Goal: Information Seeking & Learning: Learn about a topic

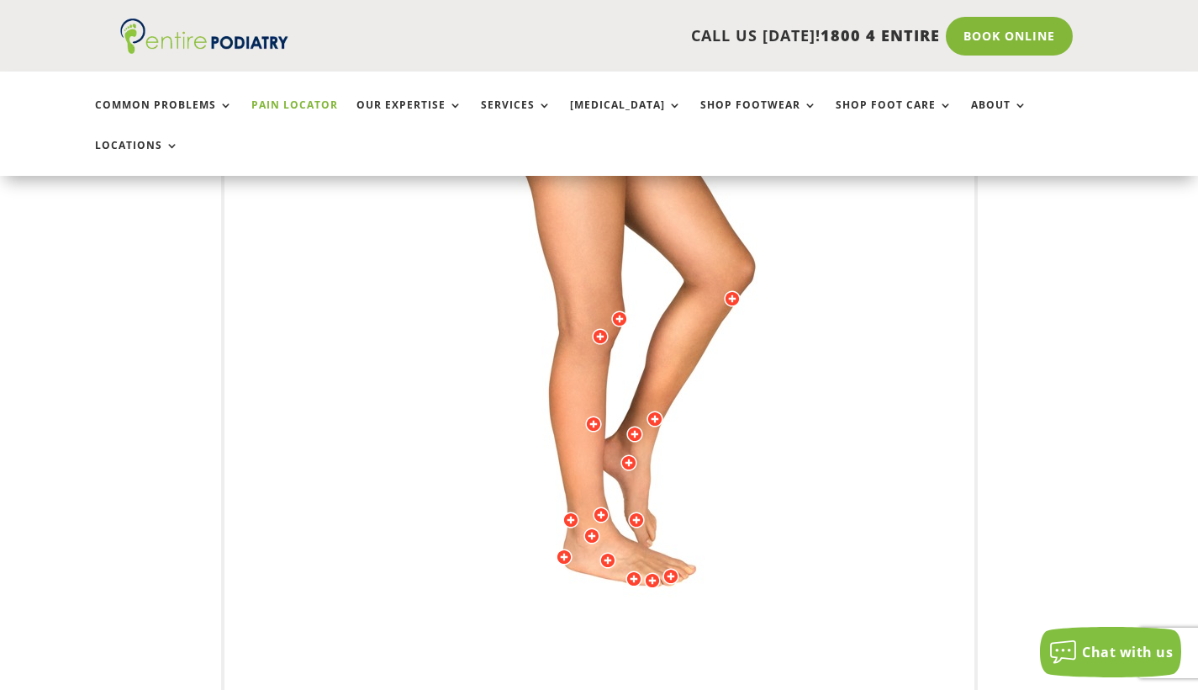
scroll to position [404, 0]
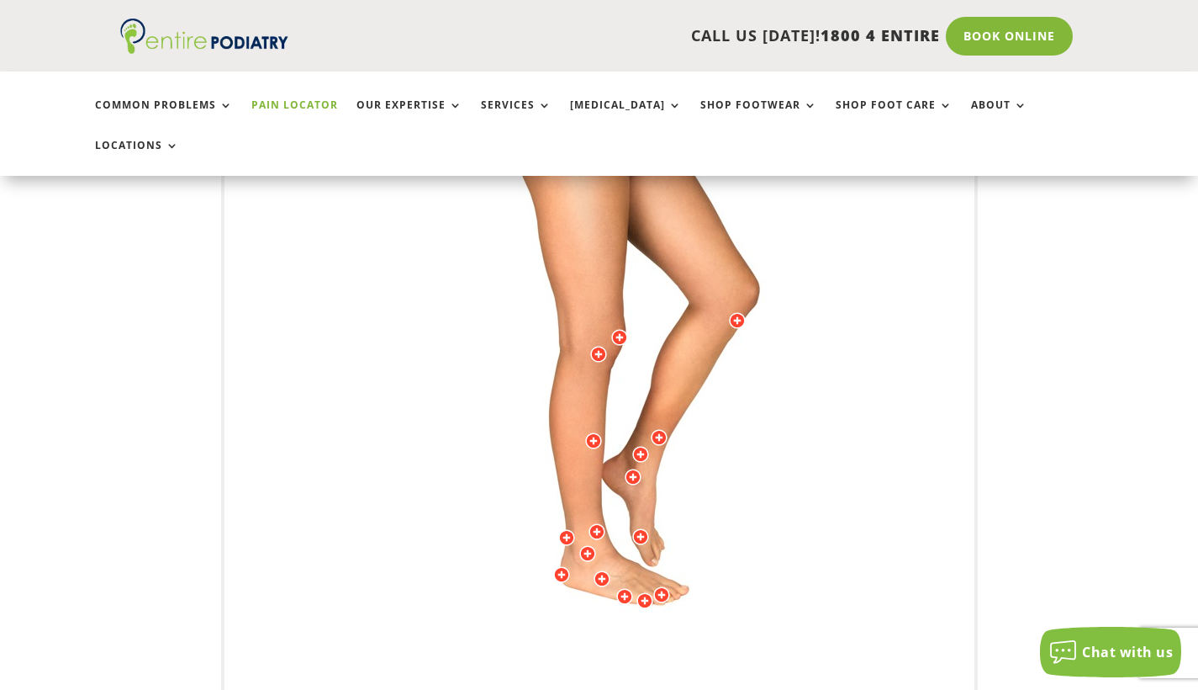
click at [611, 526] on img at bounding box center [599, 344] width 464 height 673
click at [599, 570] on div at bounding box center [602, 578] width 17 height 17
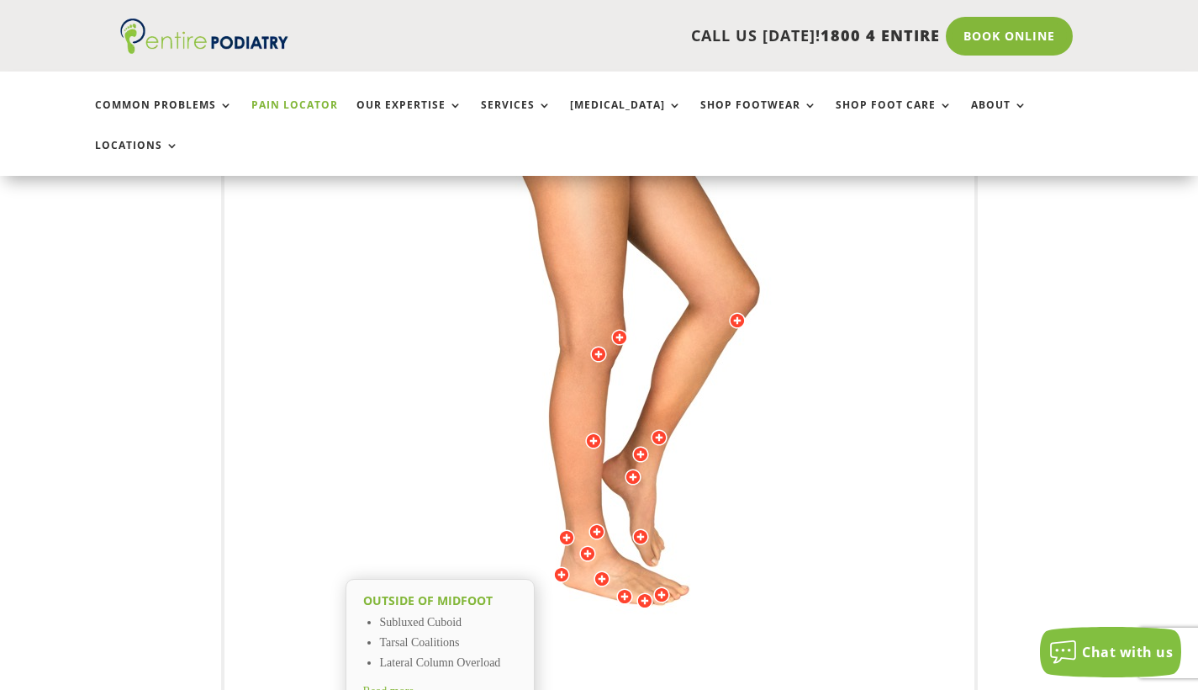
click at [414, 685] on span "Read more" at bounding box center [388, 691] width 51 height 13
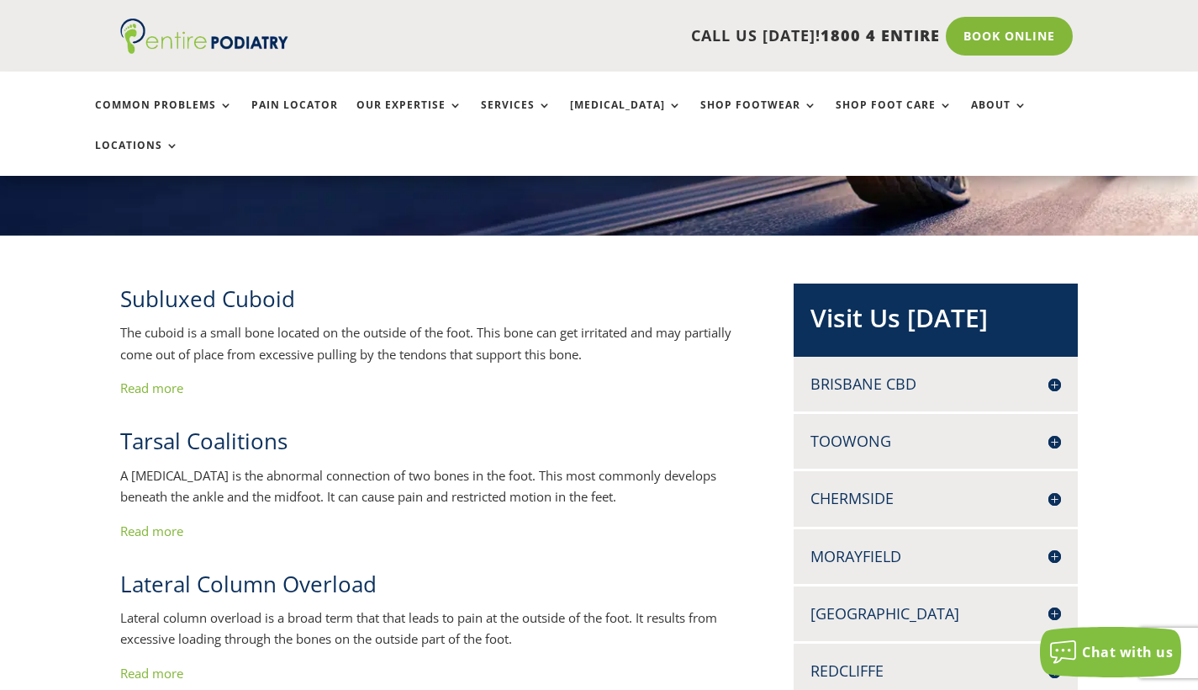
scroll to position [325, 0]
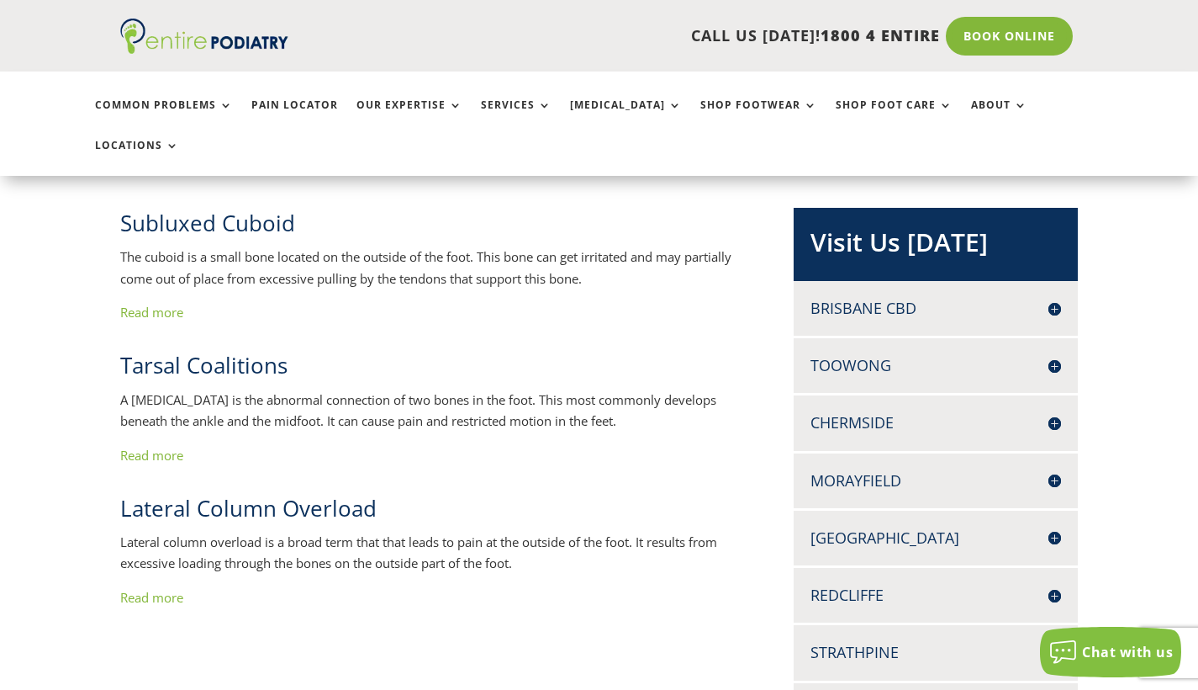
click at [174, 589] on link "Read more" at bounding box center [151, 597] width 63 height 17
click at [310, 107] on link "Pain Locator" at bounding box center [294, 117] width 87 height 36
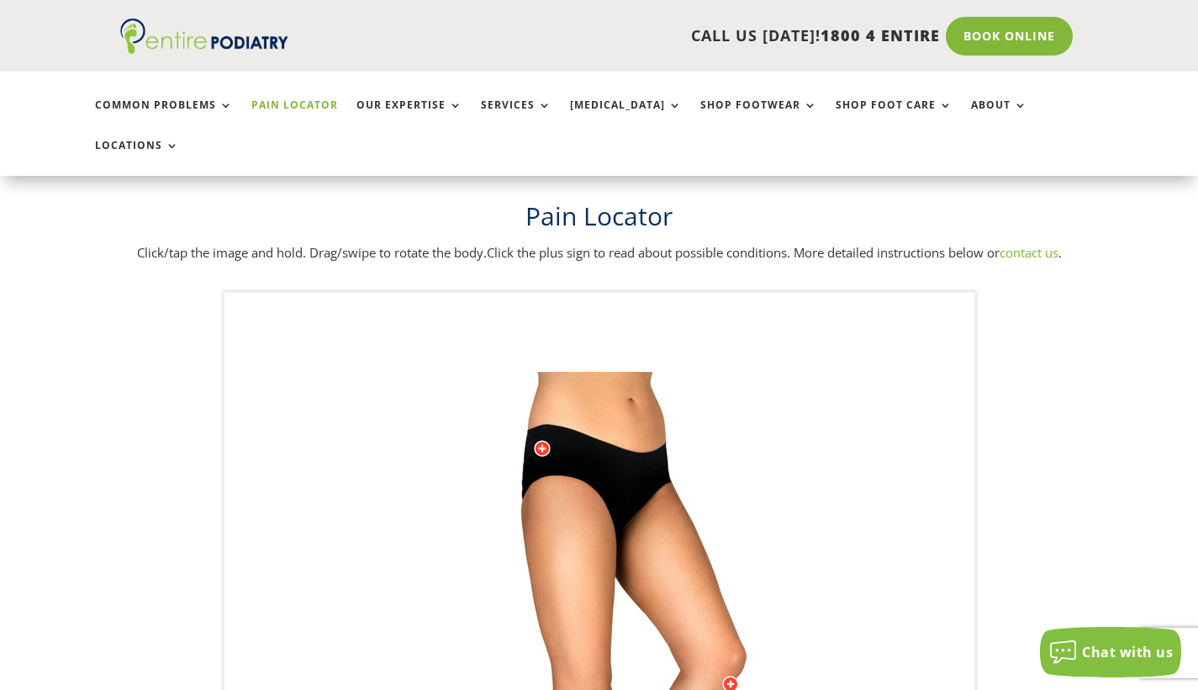
scroll to position [172, 0]
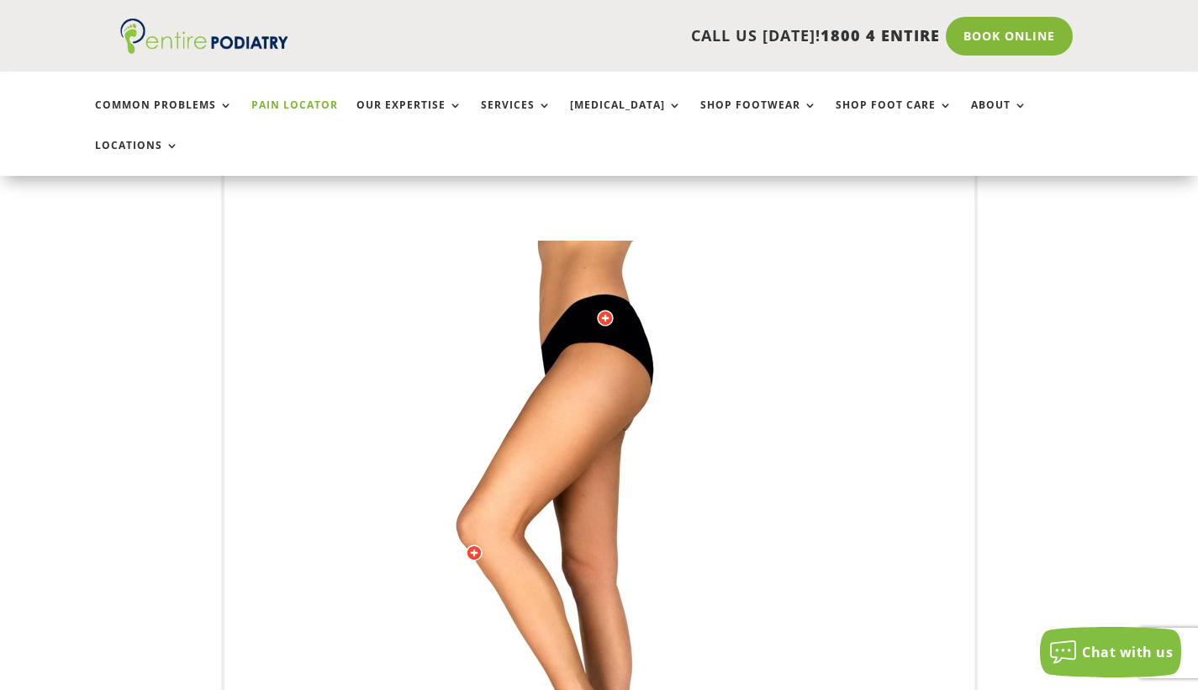
click at [604, 266] on img at bounding box center [599, 577] width 464 height 673
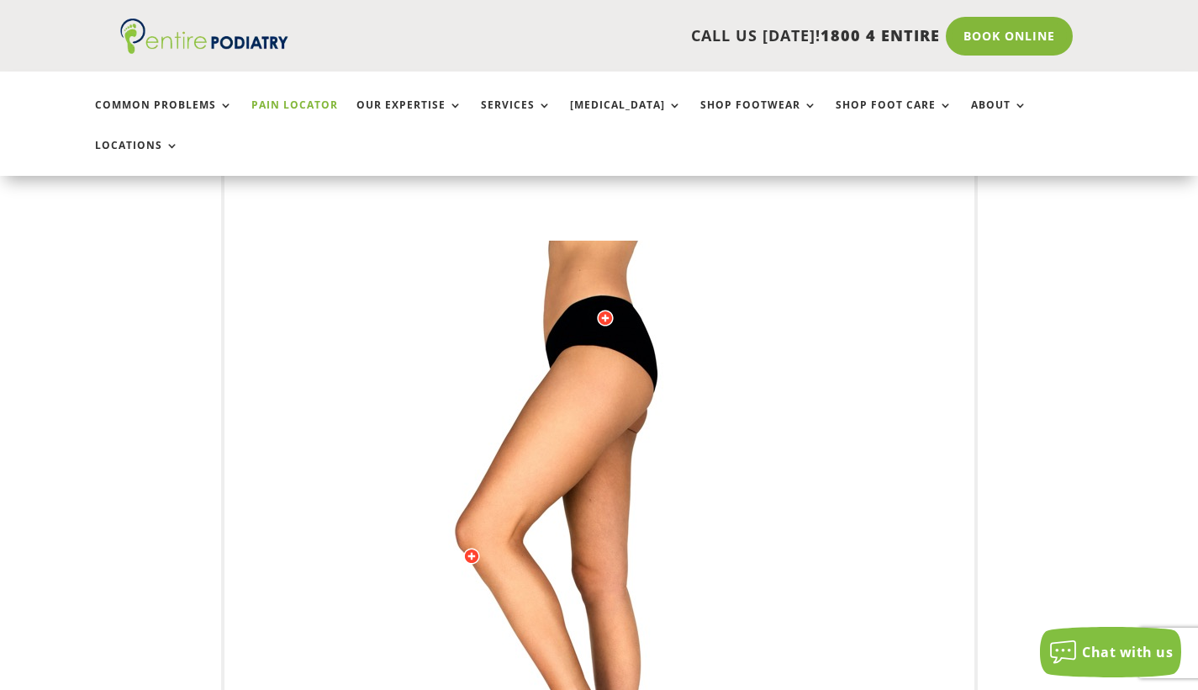
click at [604, 309] on div at bounding box center [605, 317] width 17 height 17
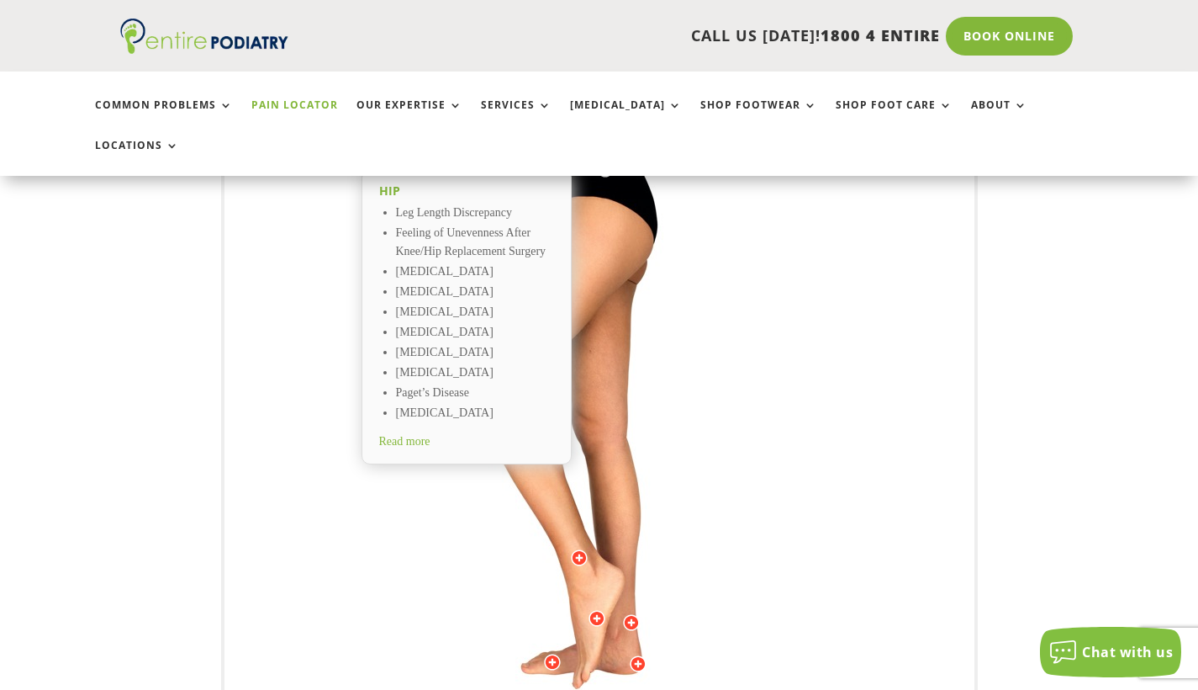
scroll to position [399, 0]
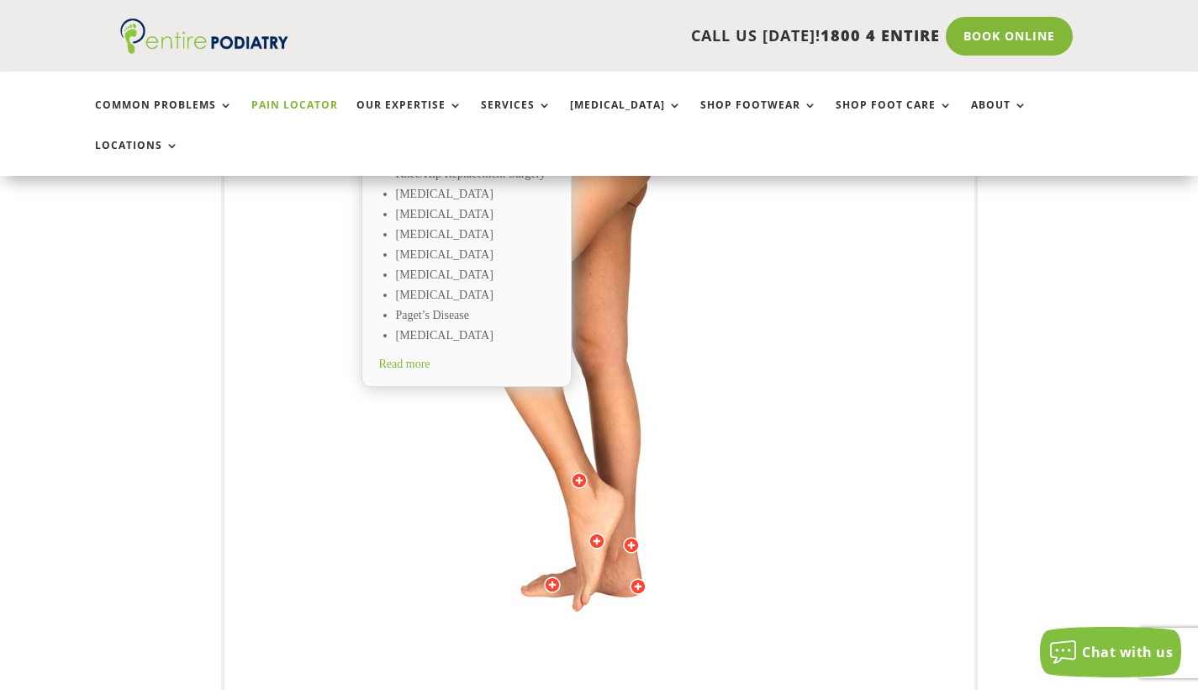
click at [595, 529] on img at bounding box center [599, 350] width 464 height 673
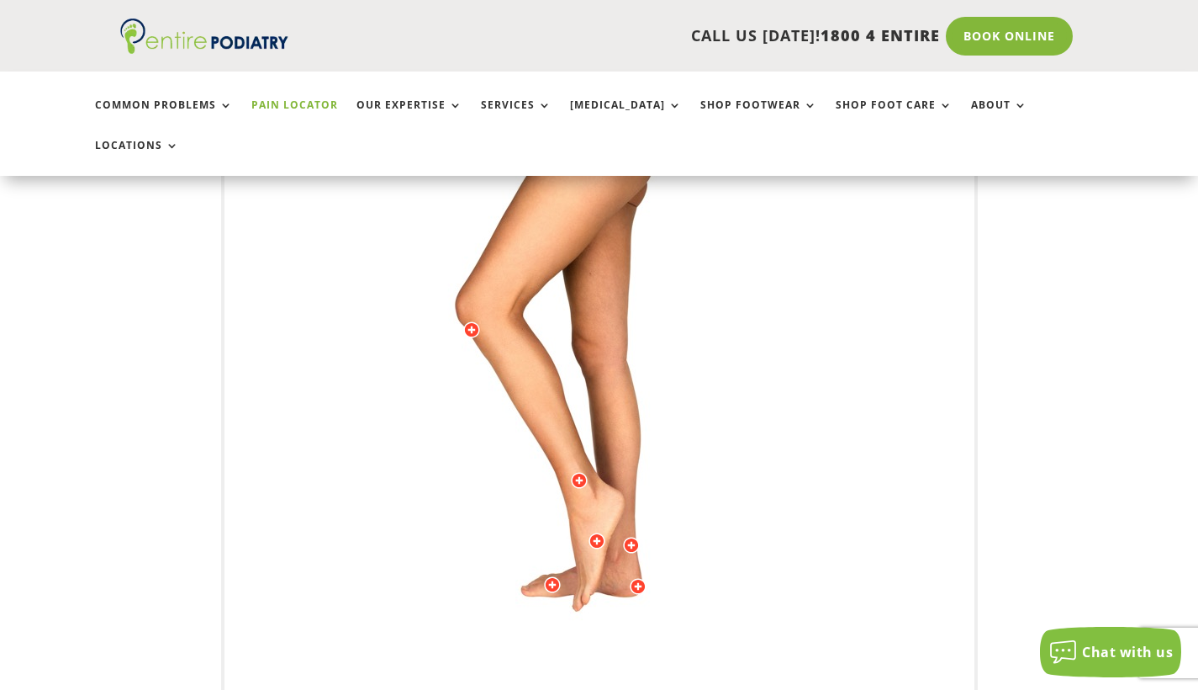
click at [607, 549] on img at bounding box center [599, 350] width 464 height 673
click at [473, 321] on div at bounding box center [471, 329] width 17 height 17
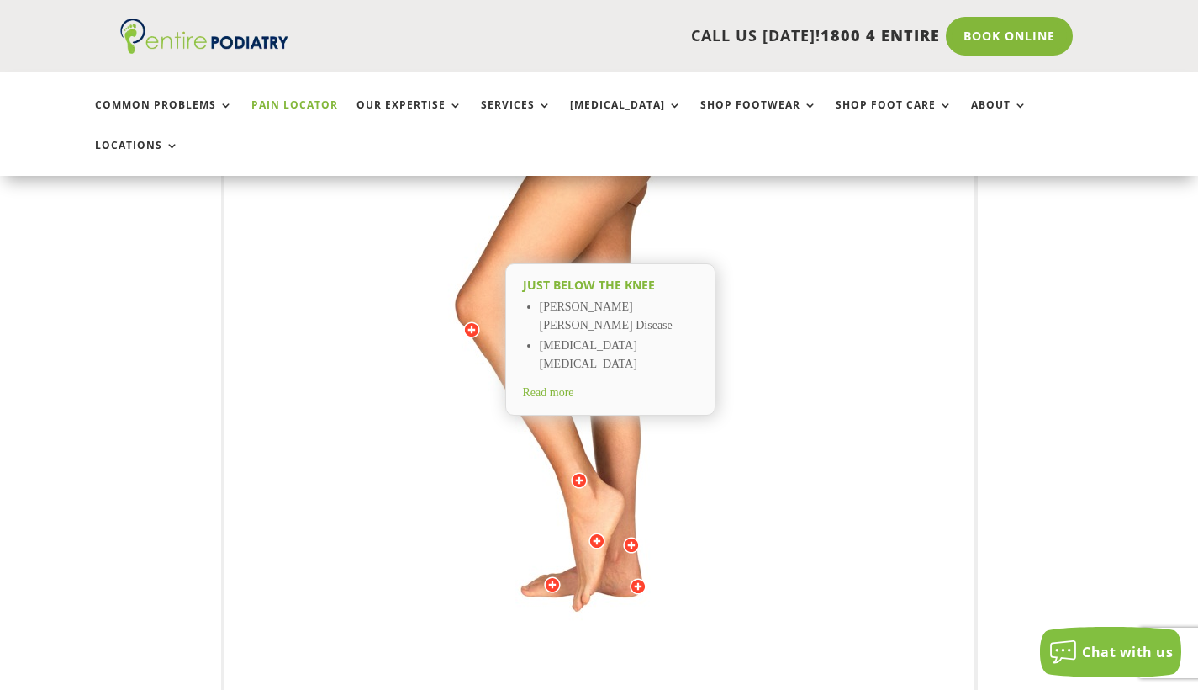
click at [565, 386] on span "Read more" at bounding box center [548, 392] width 51 height 13
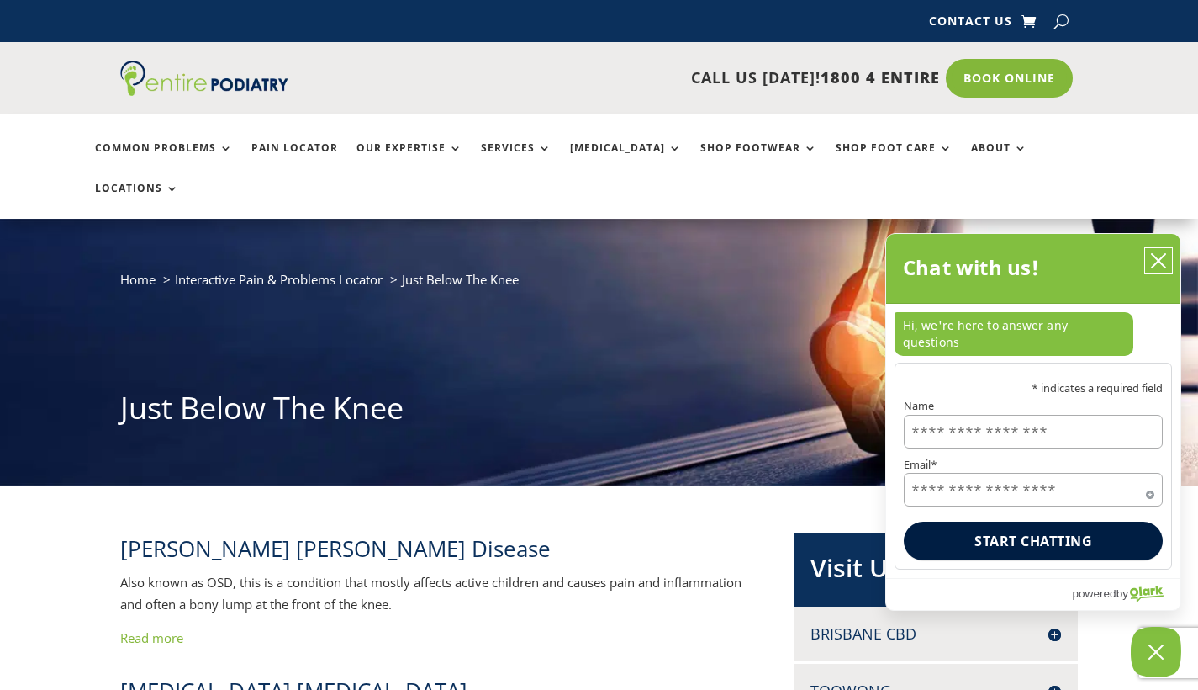
click at [1153, 269] on icon "close chatbox" at bounding box center [1158, 260] width 17 height 17
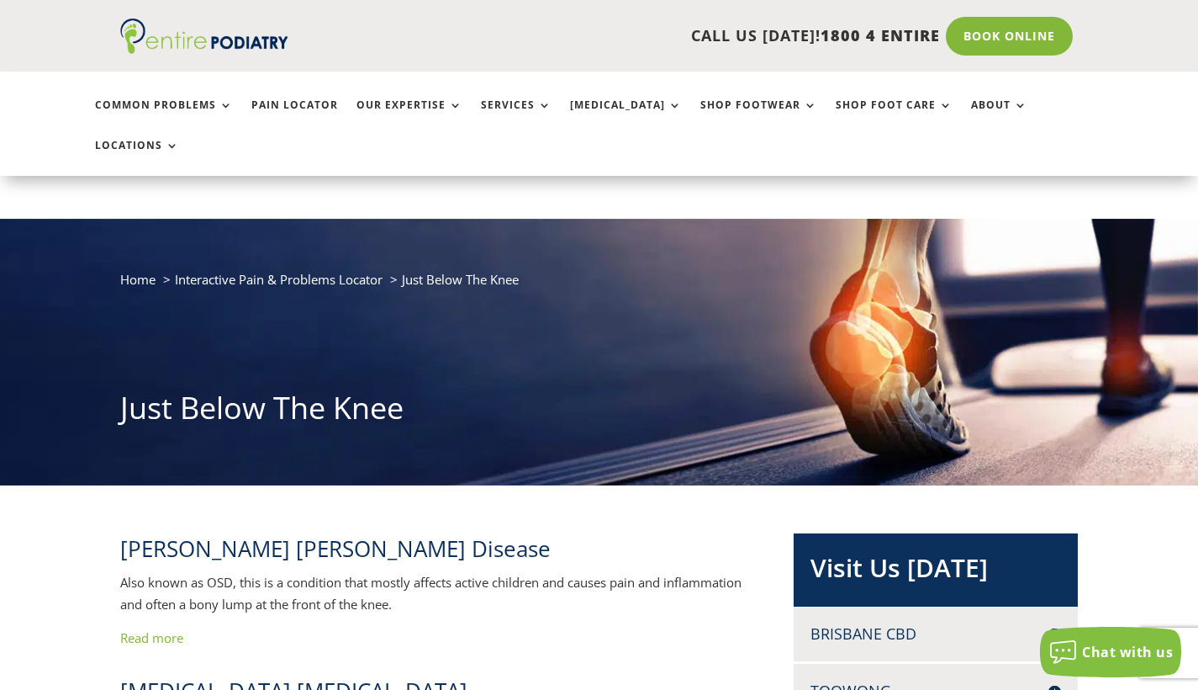
scroll to position [136, 0]
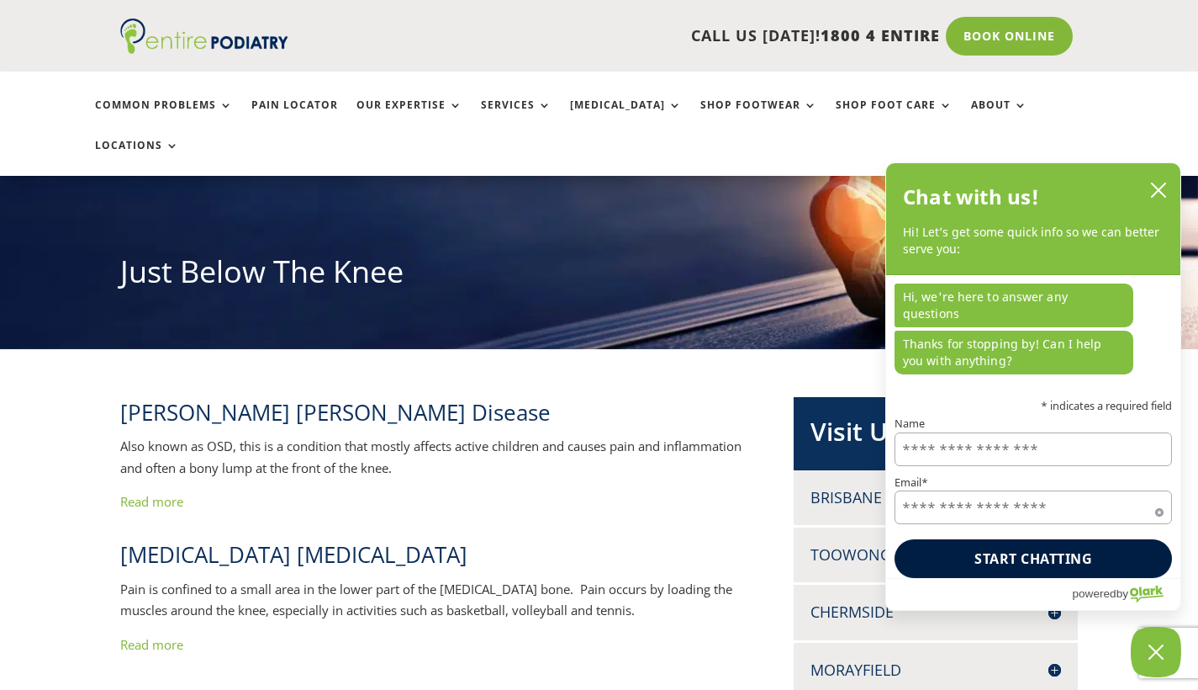
click at [166, 636] on link "Read more" at bounding box center [151, 644] width 63 height 17
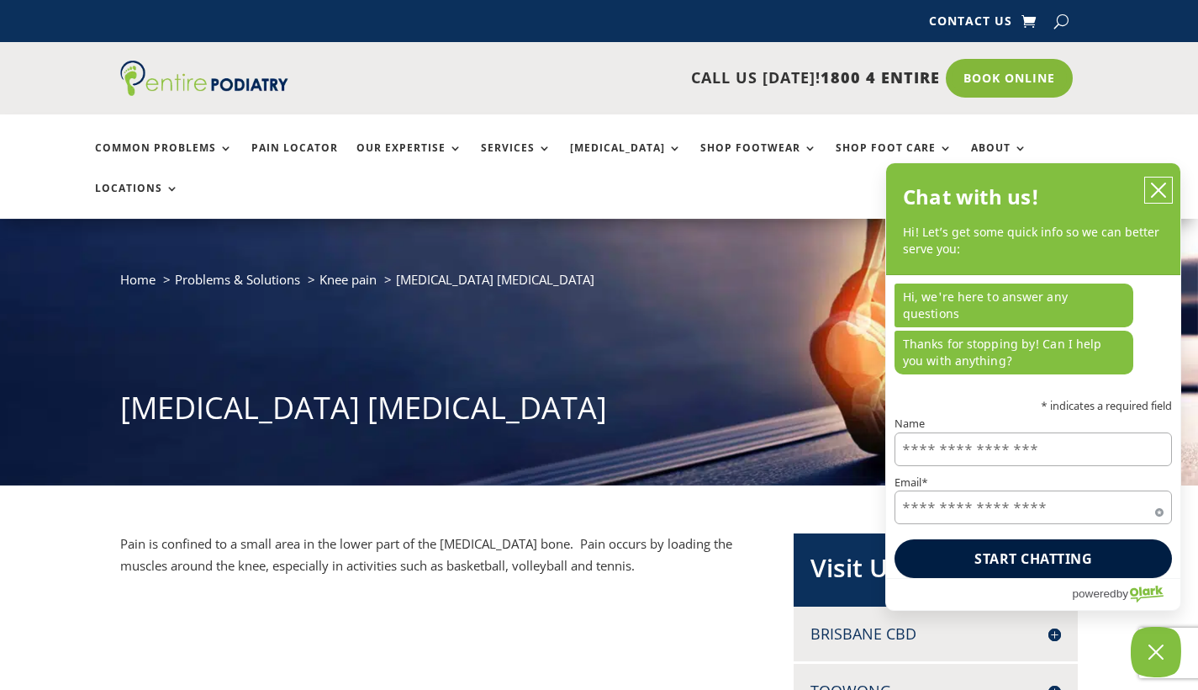
click at [1155, 198] on icon "close chatbox" at bounding box center [1158, 190] width 17 height 17
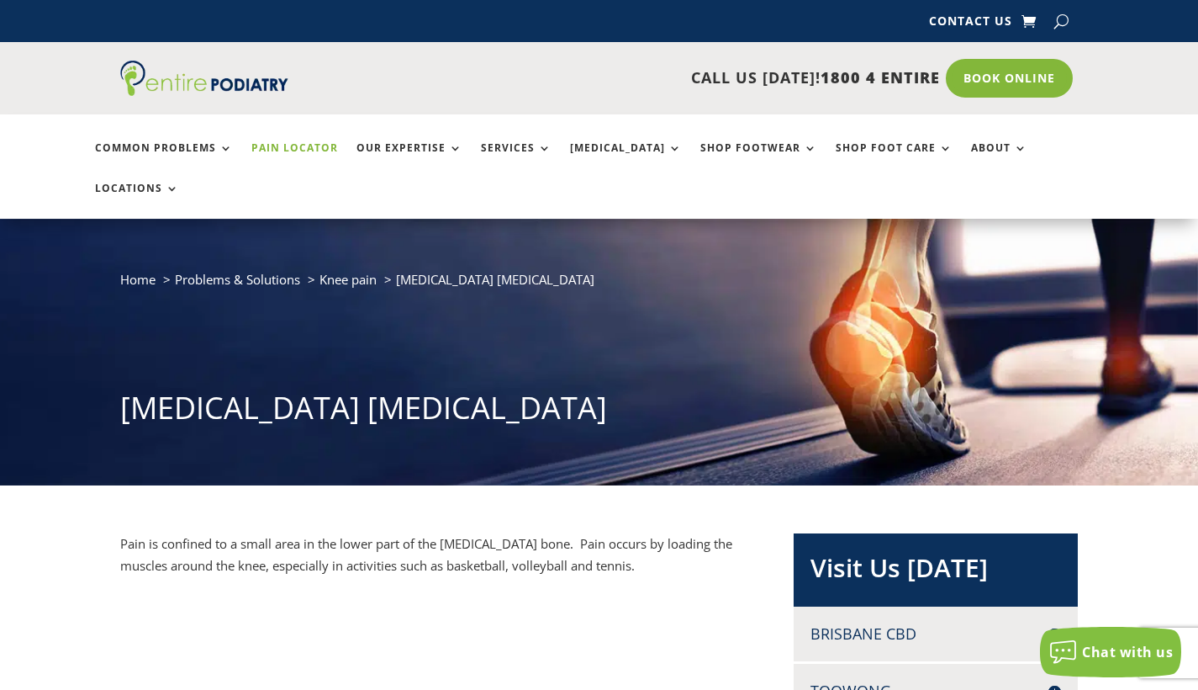
click at [297, 147] on link "Pain Locator" at bounding box center [294, 160] width 87 height 36
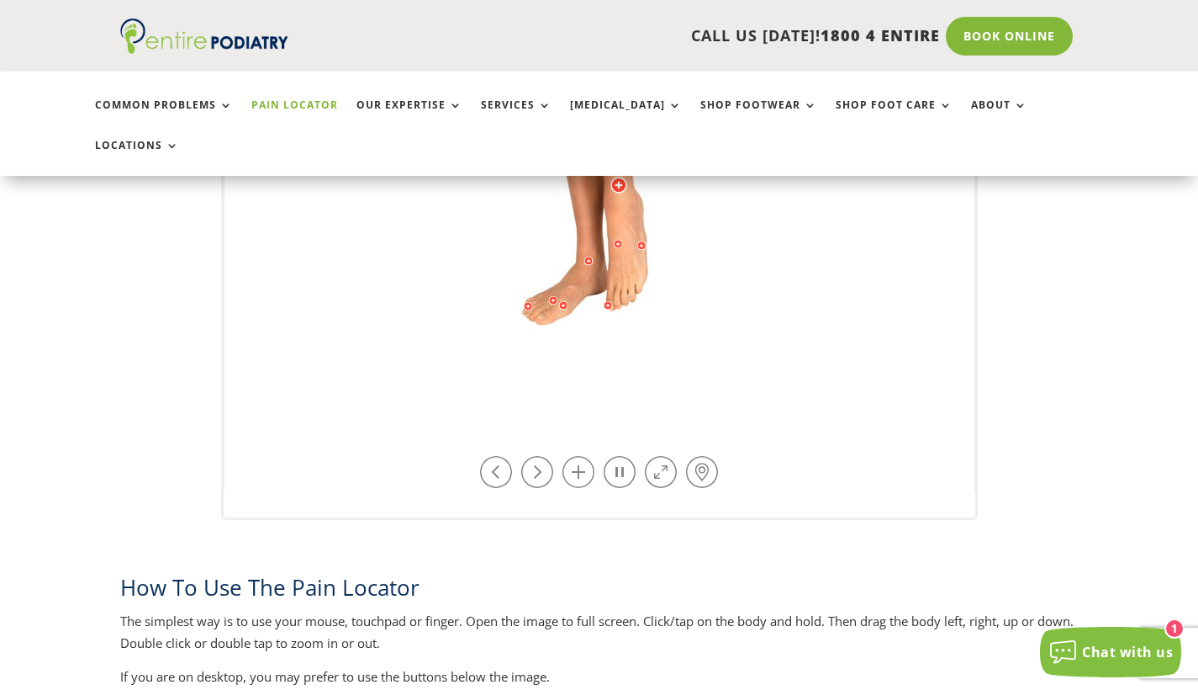
scroll to position [571, 0]
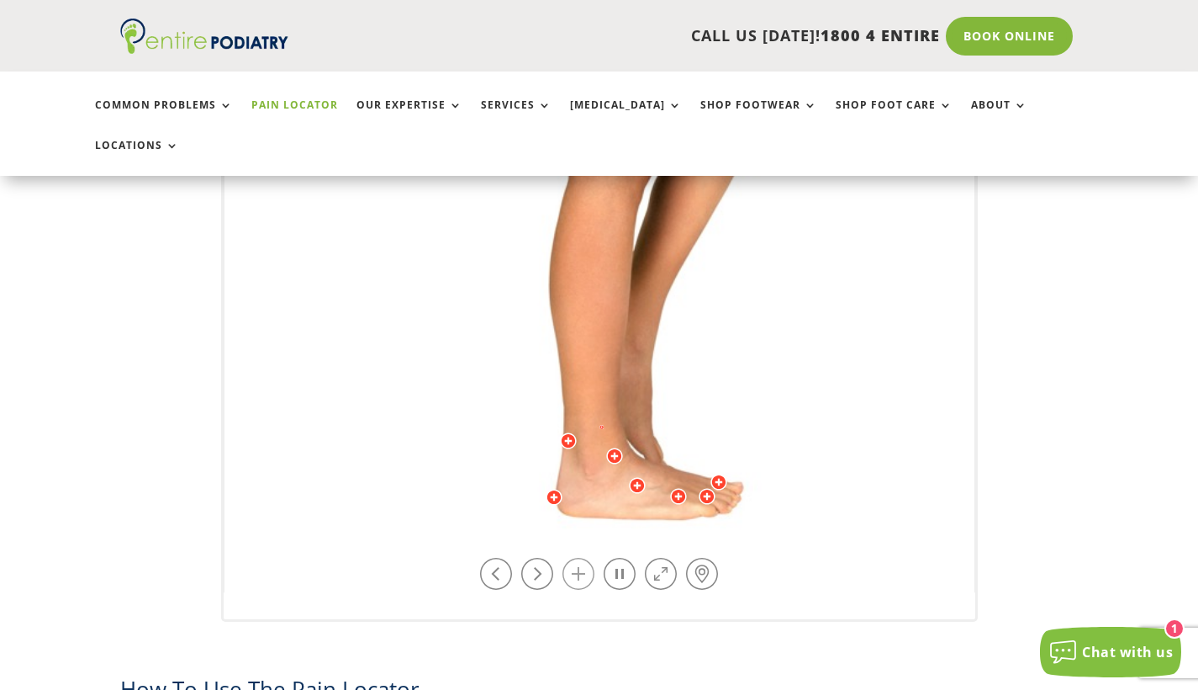
click at [583, 558] on link at bounding box center [579, 574] width 32 height 32
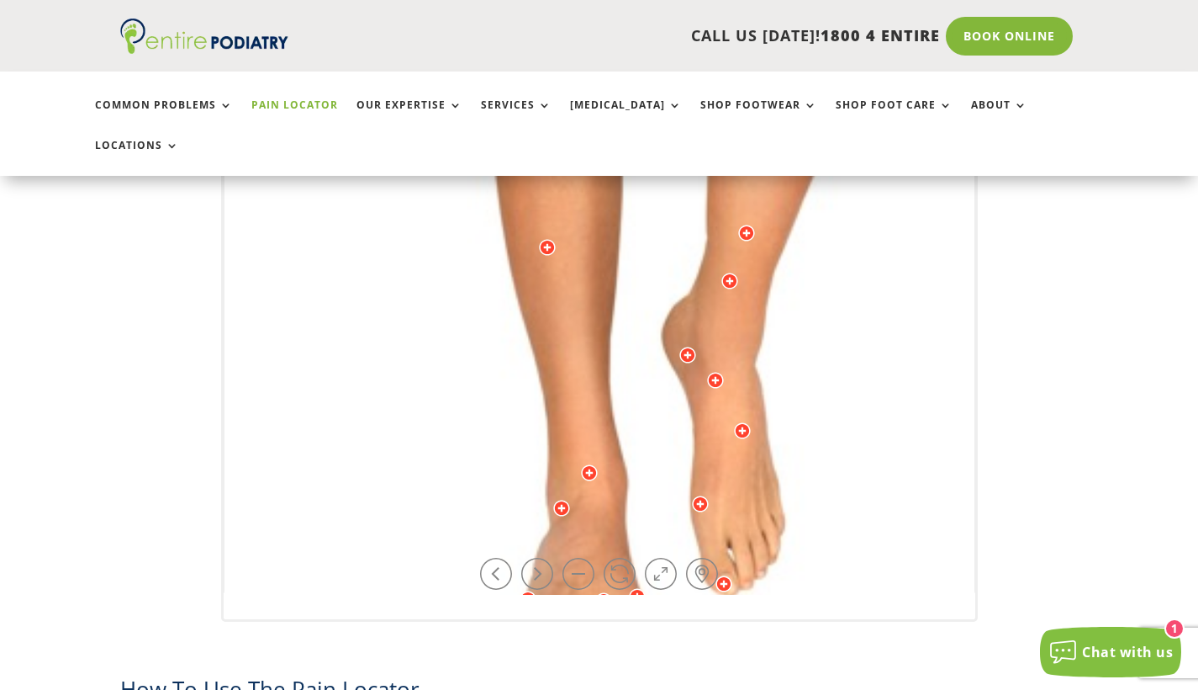
drag, startPoint x: 735, startPoint y: 438, endPoint x: 780, endPoint y: 267, distance: 177.2
click at [780, 267] on img at bounding box center [644, 8] width 1161 height 1682
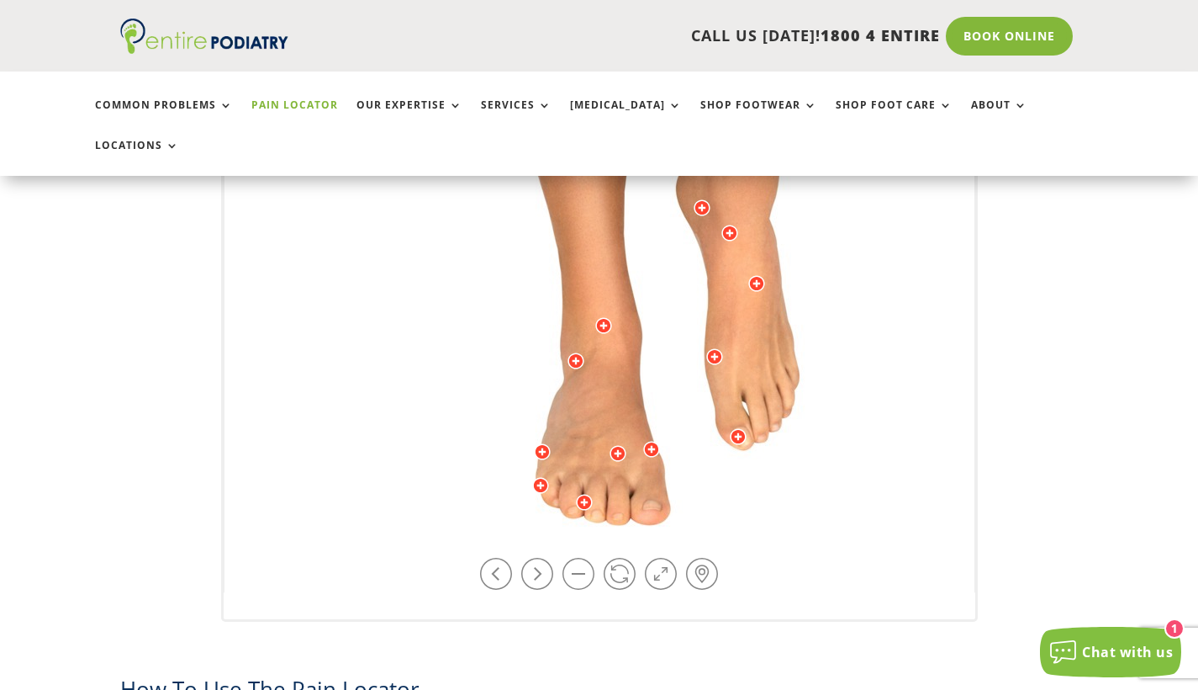
drag, startPoint x: 664, startPoint y: 417, endPoint x: 679, endPoint y: 271, distance: 147.0
click at [584, 494] on div at bounding box center [584, 502] width 17 height 17
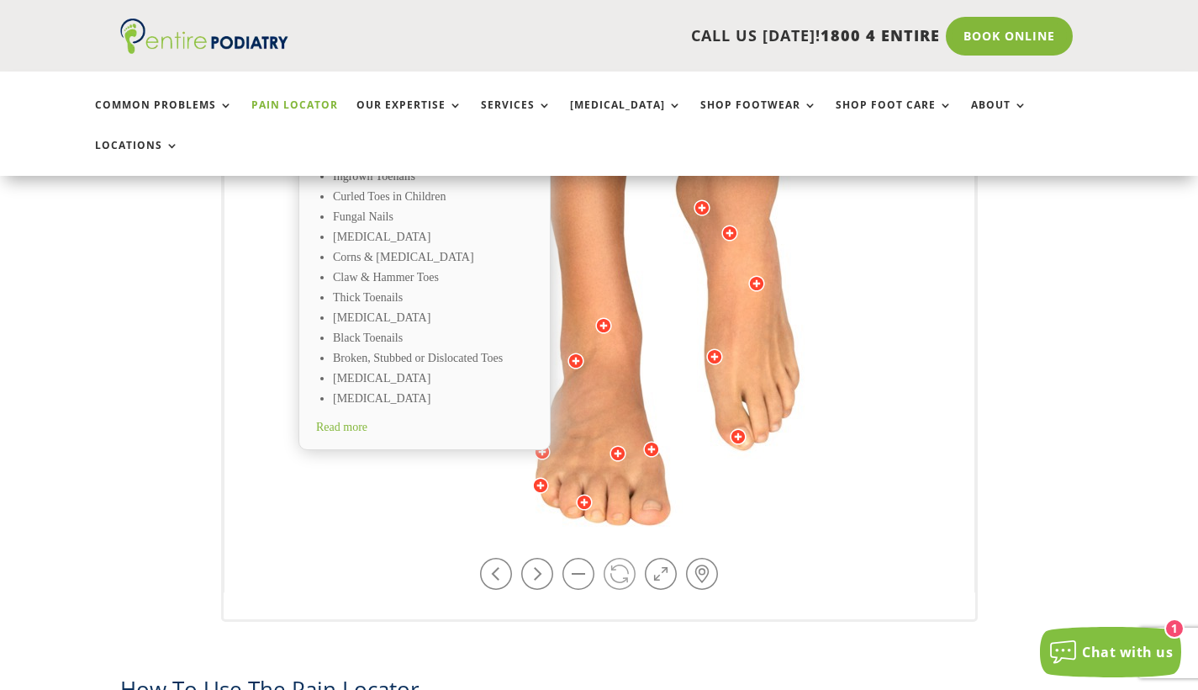
click at [622, 558] on link at bounding box center [620, 574] width 32 height 32
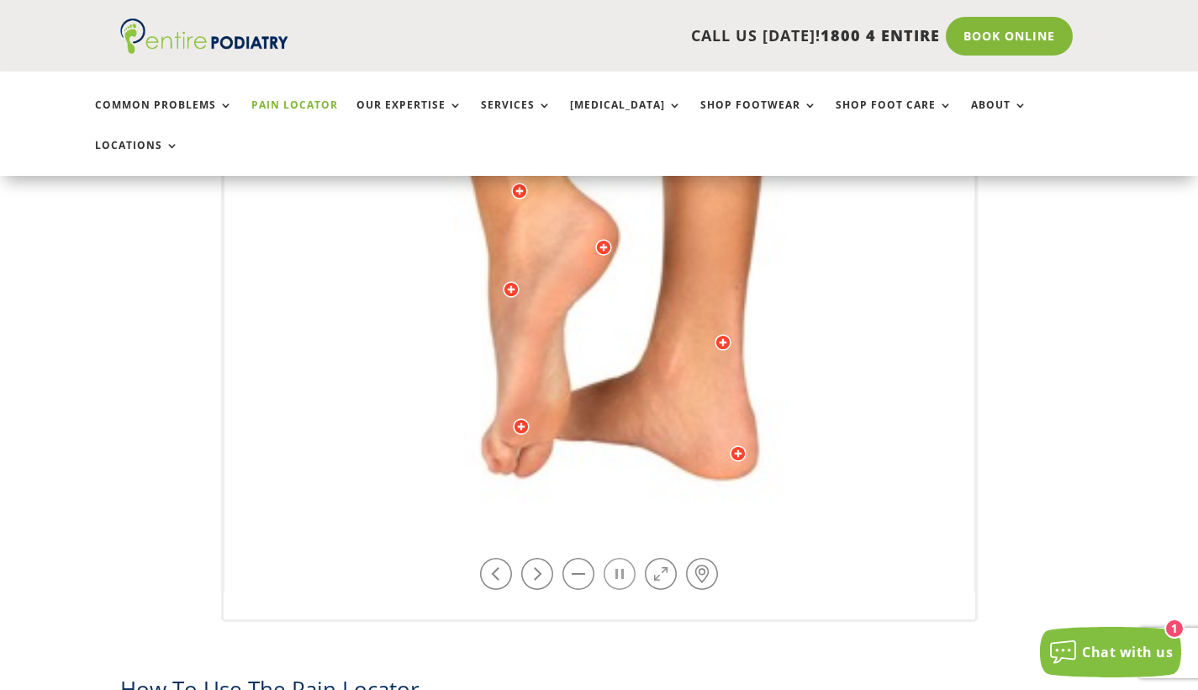
click at [622, 558] on link at bounding box center [620, 574] width 32 height 32
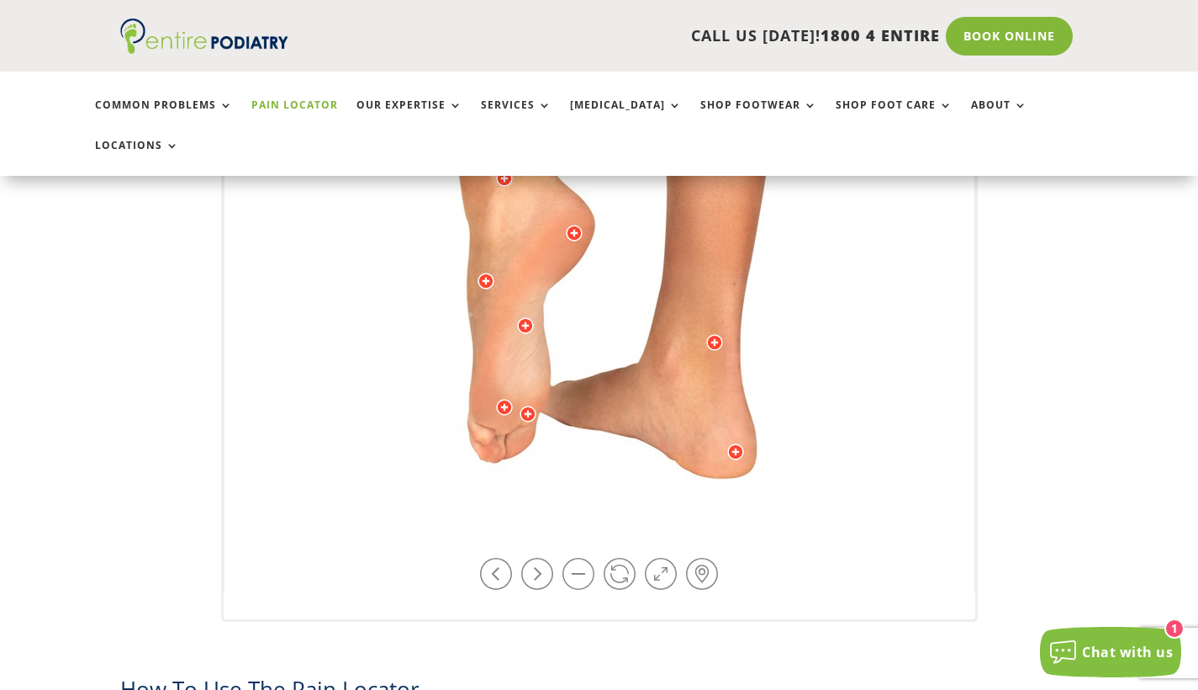
click at [527, 317] on div at bounding box center [525, 325] width 17 height 17
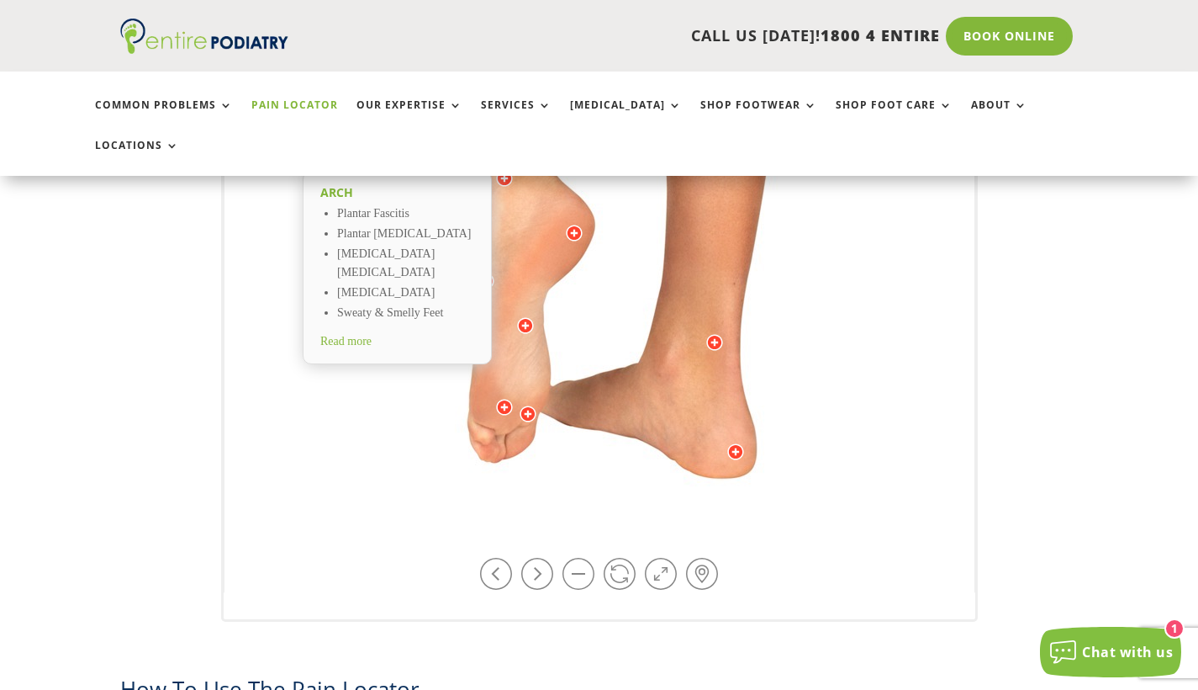
click at [366, 335] on span "Read more" at bounding box center [345, 341] width 51 height 13
